Goal: Information Seeking & Learning: Understand process/instructions

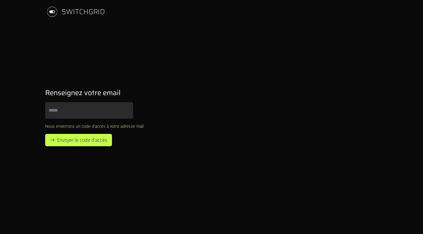
click at [87, 106] on input "Email" at bounding box center [89, 110] width 88 height 16
type input "**********"
click at [45, 134] on button "Envoyer le code d'accès" at bounding box center [78, 140] width 67 height 12
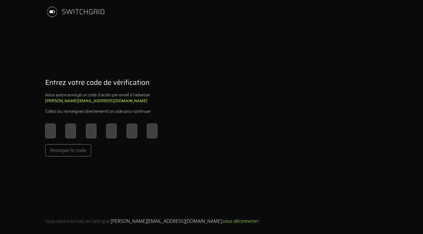
click at [52, 128] on input "Please enter OTP character 1" at bounding box center [50, 131] width 11 height 15
type input "*"
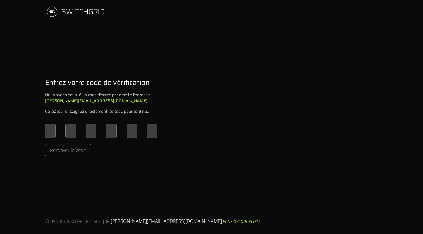
type input "*"
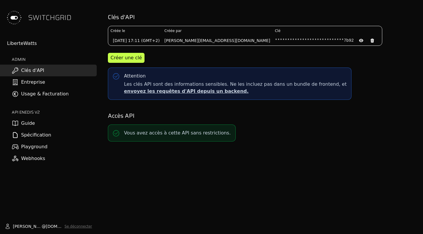
click at [25, 122] on link "Guide" at bounding box center [48, 123] width 97 height 12
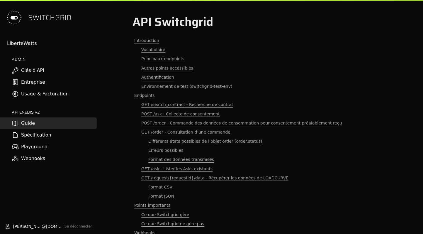
click at [35, 134] on link "Spécification" at bounding box center [48, 135] width 97 height 12
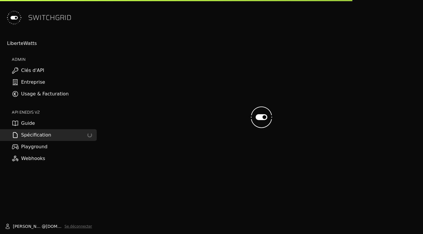
select select "**********"
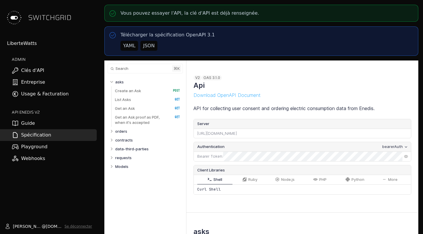
click at [30, 125] on link "Guide" at bounding box center [48, 123] width 97 height 12
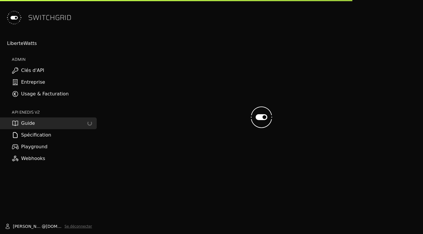
select select "**********"
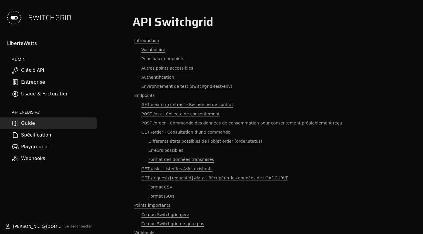
click at [16, 23] on img at bounding box center [14, 17] width 19 height 19
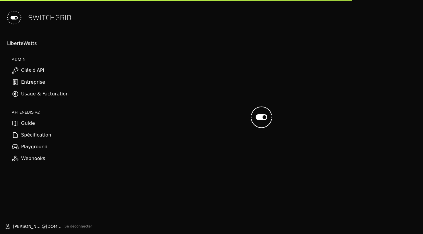
click at [15, 15] on img at bounding box center [14, 17] width 19 height 19
click at [16, 18] on img at bounding box center [14, 17] width 19 height 19
click at [26, 125] on link "Guide" at bounding box center [48, 123] width 97 height 12
click at [39, 78] on link "Entreprise" at bounding box center [48, 82] width 97 height 12
click at [35, 74] on link "Clés d'API" at bounding box center [48, 71] width 97 height 12
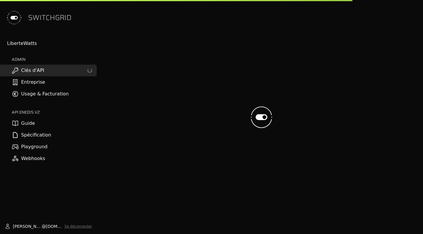
click at [35, 102] on div "LiberteWatts ADMIN Clés d'API Loading... Entreprise Usage & Facturation API ENE…" at bounding box center [48, 102] width 97 height 124
click at [40, 97] on link "Usage & Facturation" at bounding box center [48, 94] width 97 height 12
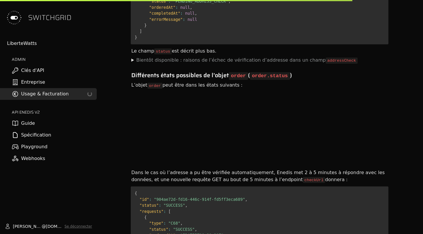
scroll to position [3191, 2]
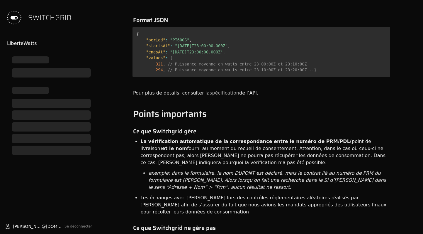
scroll to position [3866, 0]
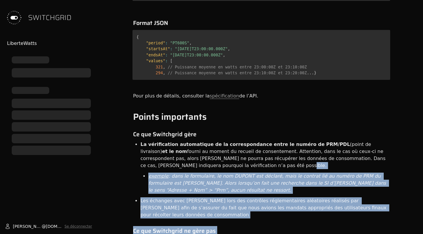
drag, startPoint x: 270, startPoint y: 110, endPoint x: 253, endPoint y: 190, distance: 81.6
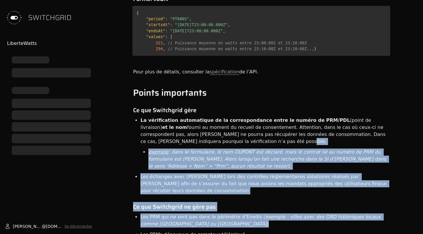
scroll to position [3895, 0]
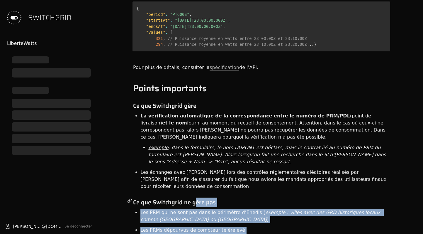
drag, startPoint x: 253, startPoint y: 190, endPoint x: 194, endPoint y: 140, distance: 77.2
click at [194, 197] on span "Ce que Switchgrid ne gère pas" at bounding box center [174, 201] width 83 height 9
drag, startPoint x: 194, startPoint y: 140, endPoint x: 295, endPoint y: 212, distance: 124.3
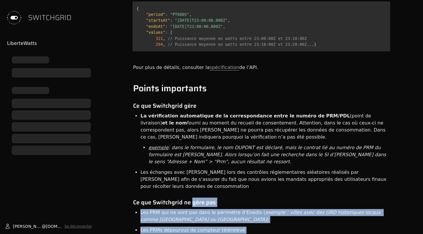
drag, startPoint x: 295, startPoint y: 212, endPoint x: 190, endPoint y: 143, distance: 125.2
click at [190, 197] on span "Ce que Switchgrid ne gère pas" at bounding box center [174, 201] width 83 height 9
drag, startPoint x: 190, startPoint y: 143, endPoint x: 285, endPoint y: 212, distance: 116.8
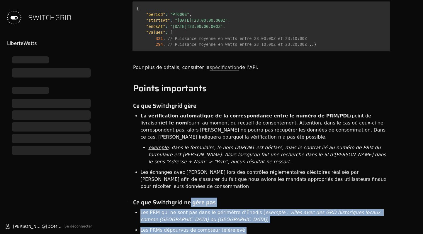
drag, startPoint x: 285, startPoint y: 212, endPoint x: 177, endPoint y: 151, distance: 124.4
click at [177, 207] on li "Les PRM qui ne sont pas dans le périmètre d’Enedis ( exemple : villes avec des …" at bounding box center [266, 216] width 250 height 18
